Goal: Task Accomplishment & Management: Complete application form

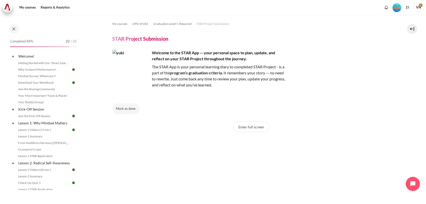
scroll to position [157, 0]
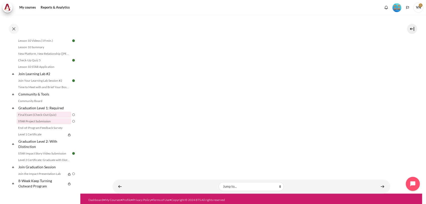
click at [49, 113] on link "Final Exam (Check-Out Quiz)" at bounding box center [44, 115] width 55 height 6
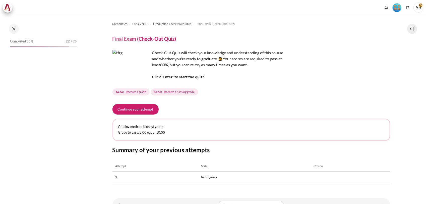
scroll to position [494, 0]
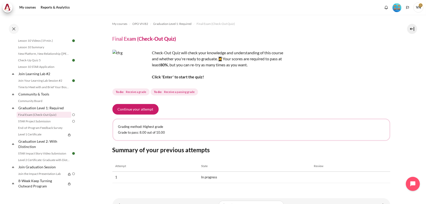
click at [135, 107] on button "Continue your attempt" at bounding box center [135, 109] width 46 height 11
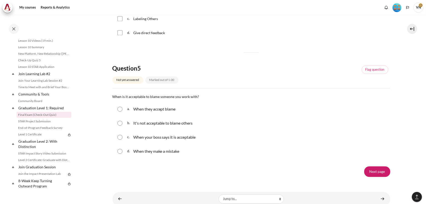
scroll to position [503, 0]
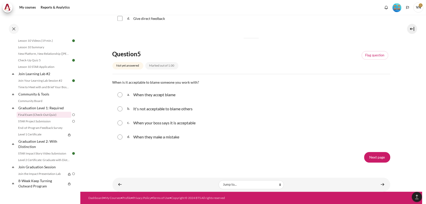
click at [149, 109] on p "It's not acceptable to blame others" at bounding box center [162, 109] width 59 height 6
radio input "true"
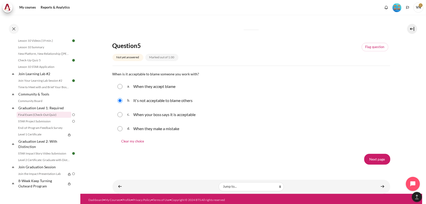
scroll to position [513, 0]
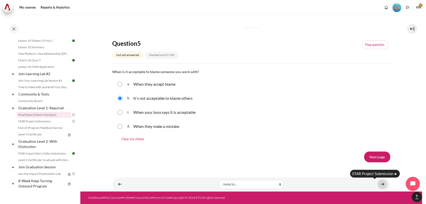
click at [377, 184] on link "Content" at bounding box center [382, 184] width 10 height 10
click at [373, 152] on input "Next page" at bounding box center [377, 156] width 26 height 11
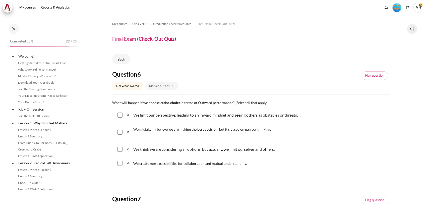
scroll to position [494, 0]
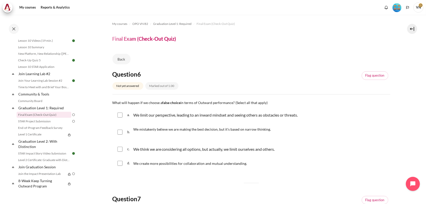
click at [139, 130] on span "We mistakenly believe we are making the best decision, but it's based on narrow…" at bounding box center [202, 129] width 138 height 4
checkbox input "true"
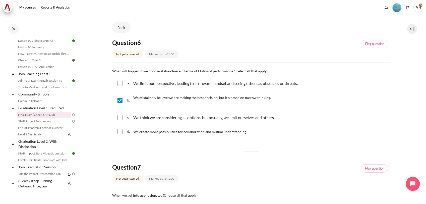
scroll to position [94, 0]
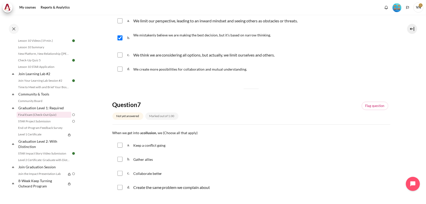
click at [136, 147] on span "Keep a conflict going" at bounding box center [149, 145] width 32 height 4
checkbox input "true"
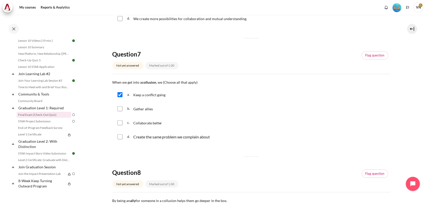
scroll to position [251, 0]
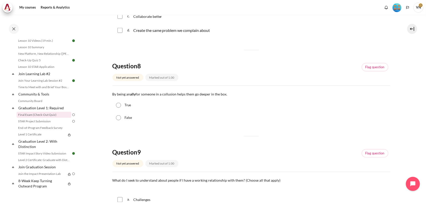
click at [126, 106] on label "True" at bounding box center [127, 105] width 7 height 5
click at [121, 106] on input "True" at bounding box center [118, 105] width 5 height 5
radio input "true"
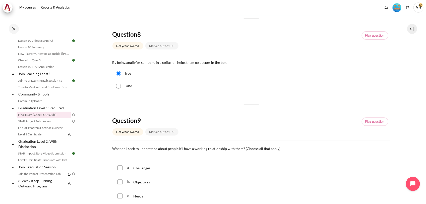
scroll to position [376, 0]
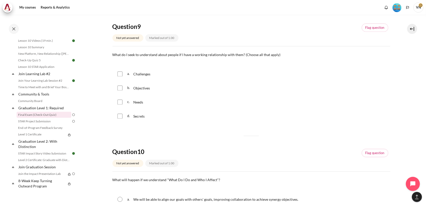
click at [132, 87] on span "b." at bounding box center [129, 88] width 5 height 8
checkbox input "true"
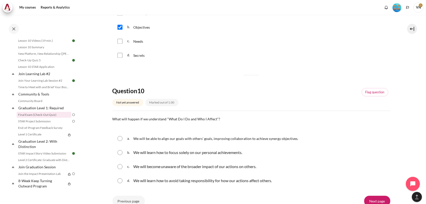
scroll to position [481, 0]
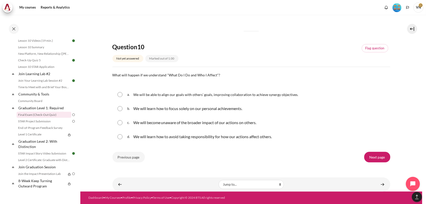
click at [140, 92] on span "We will be able to align our goals with others' goals, improving collaboration …" at bounding box center [215, 94] width 165 height 4
radio input "true"
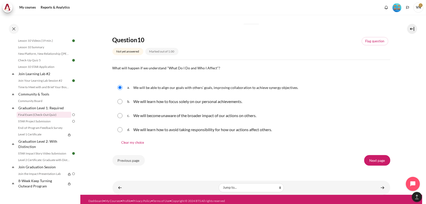
scroll to position [492, 0]
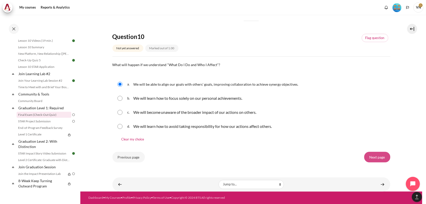
click at [379, 156] on input "Next page" at bounding box center [377, 157] width 26 height 11
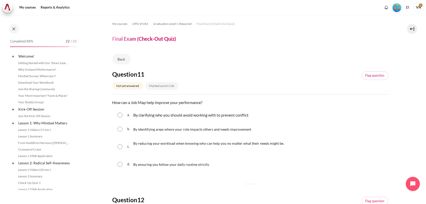
scroll to position [494, 0]
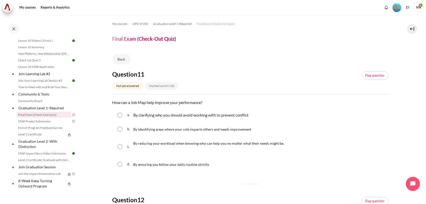
click at [161, 129] on span "By identifying areas where your role impacts others and needs improvement" at bounding box center [192, 129] width 118 height 4
radio input "true"
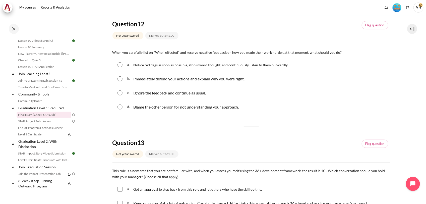
scroll to position [188, 0]
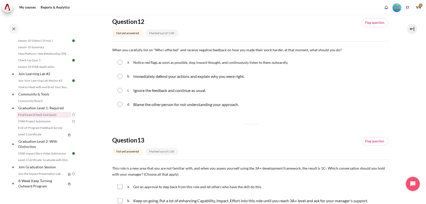
click at [169, 77] on p "Immediately defend your actions and explain why you were right." at bounding box center [188, 76] width 111 height 6
radio input "true"
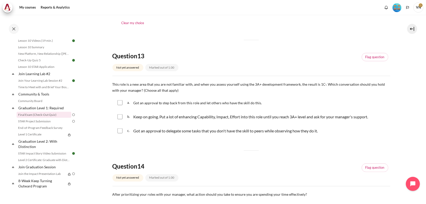
click at [157, 117] on p "Keep on going. Put a lot of enhancing Capability, Impact, Effort into this role…" at bounding box center [250, 117] width 235 height 6
checkbox input "true"
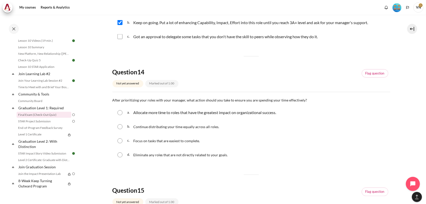
click at [157, 112] on p "Allocate more time to roles that have the greatest impact on organizational suc…" at bounding box center [204, 113] width 143 height 6
radio input "true"
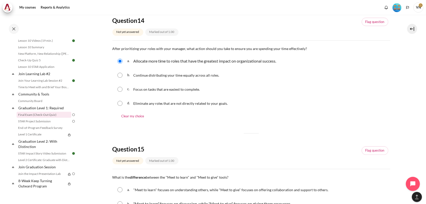
scroll to position [502, 0]
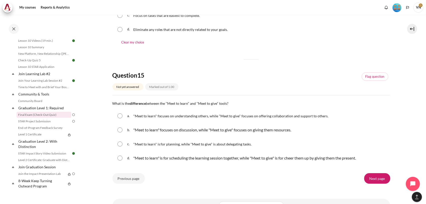
click at [152, 157] on p ""Meet to learn" is for scheduling the learning session together, while "Meet to…" at bounding box center [244, 158] width 223 height 6
radio input "true"
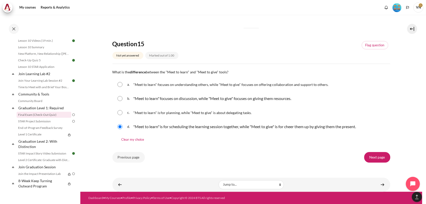
scroll to position [534, 0]
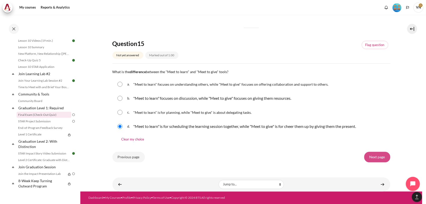
click at [380, 159] on input "Next page" at bounding box center [377, 157] width 26 height 11
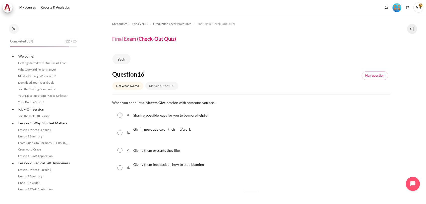
scroll to position [494, 0]
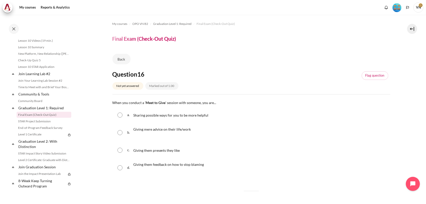
click at [170, 116] on span "Sharing possible ways for you to be more helpful" at bounding box center [170, 115] width 75 height 4
radio input "true"
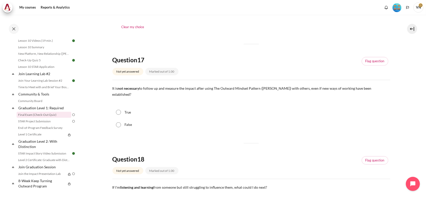
click at [121, 106] on div "True" at bounding box center [251, 112] width 278 height 13
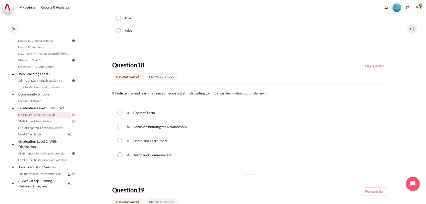
scroll to position [188, 0]
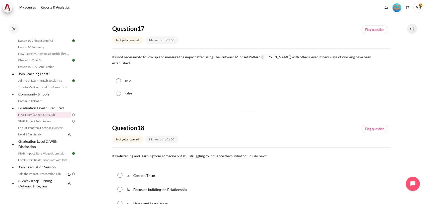
click at [118, 91] on input "False" at bounding box center [118, 93] width 5 height 5
radio input "true"
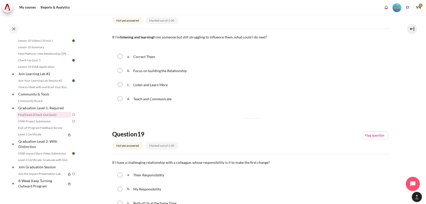
scroll to position [314, 0]
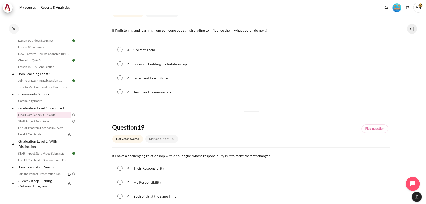
click at [150, 76] on span "Listen and Learn More" at bounding box center [150, 78] width 35 height 4
radio input "true"
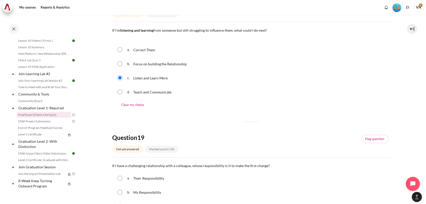
click at [151, 76] on span "Listen and Learn More" at bounding box center [150, 78] width 35 height 4
click at [158, 62] on span "Focus on building the Relationship" at bounding box center [160, 64] width 54 height 4
radio input "true"
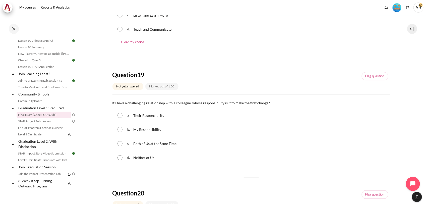
click at [144, 113] on span "Their Responsibility" at bounding box center [148, 115] width 31 height 4
radio input "true"
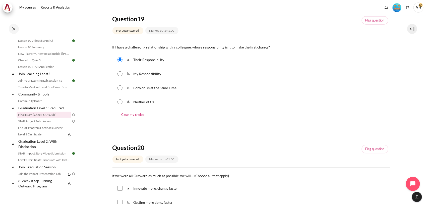
scroll to position [506, 0]
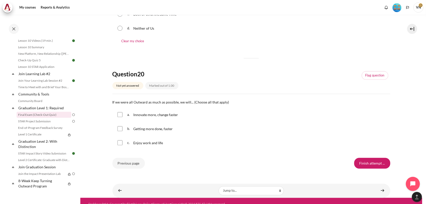
click at [146, 126] on span "Getting more done, faster" at bounding box center [153, 128] width 40 height 4
checkbox input "true"
click at [375, 158] on input "Finish attempt ..." at bounding box center [372, 163] width 36 height 11
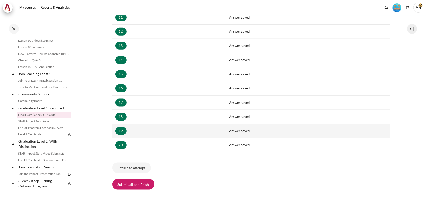
scroll to position [269, 0]
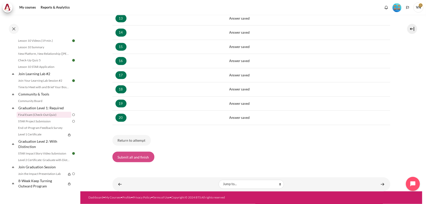
click at [144, 158] on button "Submit all and finish" at bounding box center [133, 157] width 42 height 11
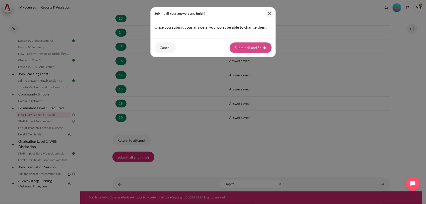
click at [256, 51] on button "Submit all and finish" at bounding box center [251, 47] width 42 height 11
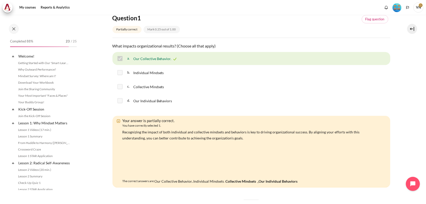
scroll to position [494, 0]
